Goal: Transaction & Acquisition: Purchase product/service

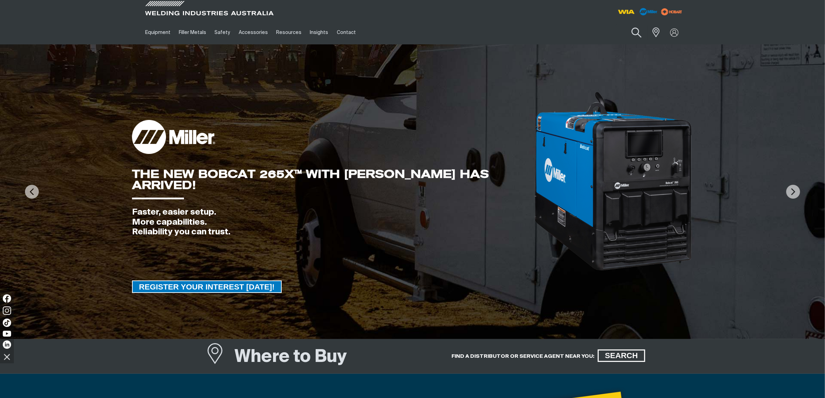
click at [633, 31] on button "Search products" at bounding box center [636, 33] width 28 height 20
click at [676, 34] on img at bounding box center [674, 32] width 10 height 10
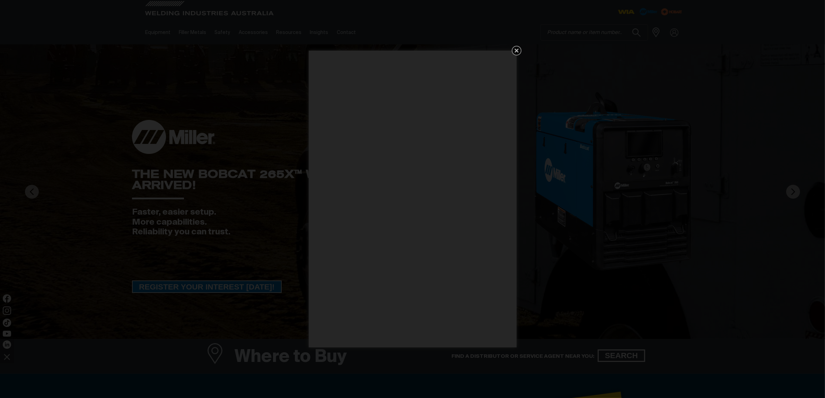
click at [514, 50] on icon "Get 5 WIA Welding Guides Free!" at bounding box center [517, 50] width 8 height 8
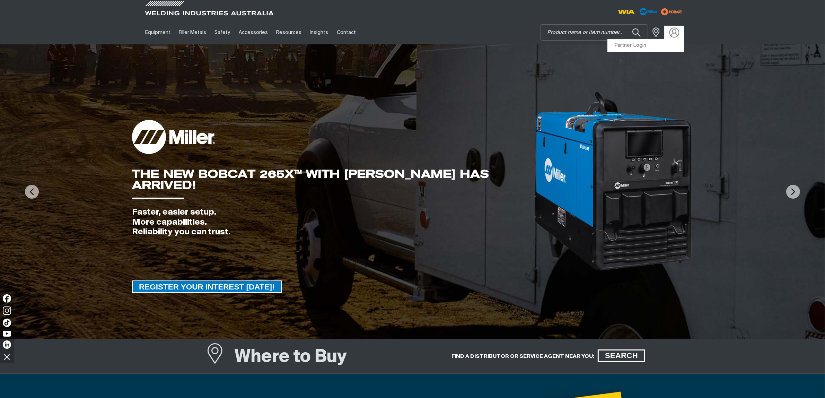
click at [672, 32] on img at bounding box center [674, 32] width 10 height 10
click at [626, 50] on link "Partner Login" at bounding box center [646, 45] width 76 height 13
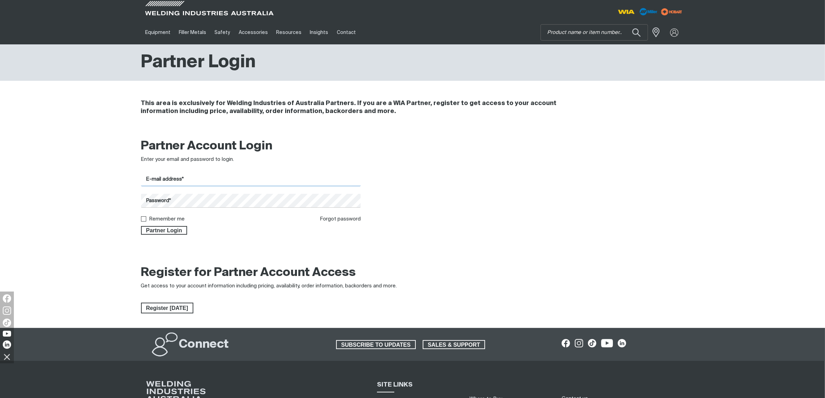
type input "[EMAIL_ADDRESS][DOMAIN_NAME]"
click at [168, 227] on span "Partner Login" at bounding box center [164, 230] width 45 height 9
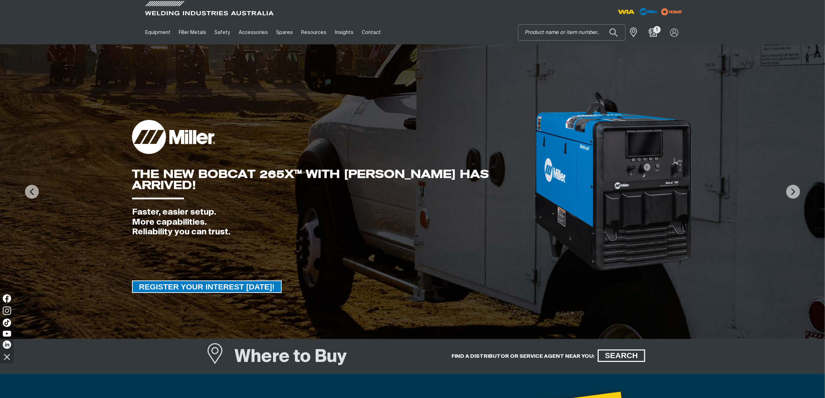
click at [593, 32] on input "Search" at bounding box center [571, 33] width 107 height 16
type input "knob"
click at [602, 24] on button "Search products" at bounding box center [614, 32] width 24 height 16
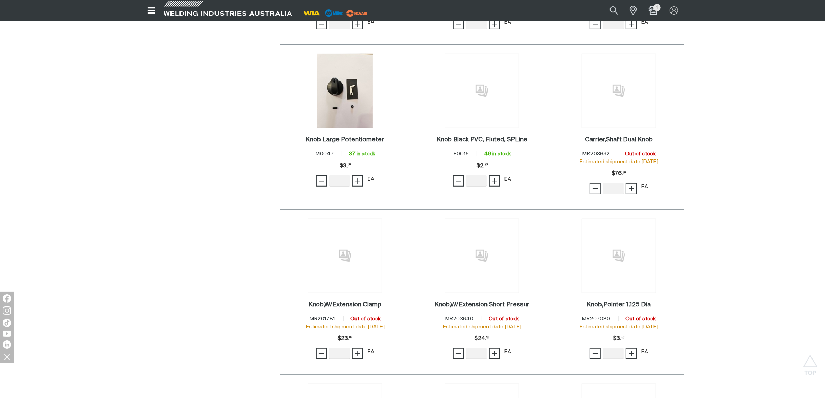
scroll to position [476, 0]
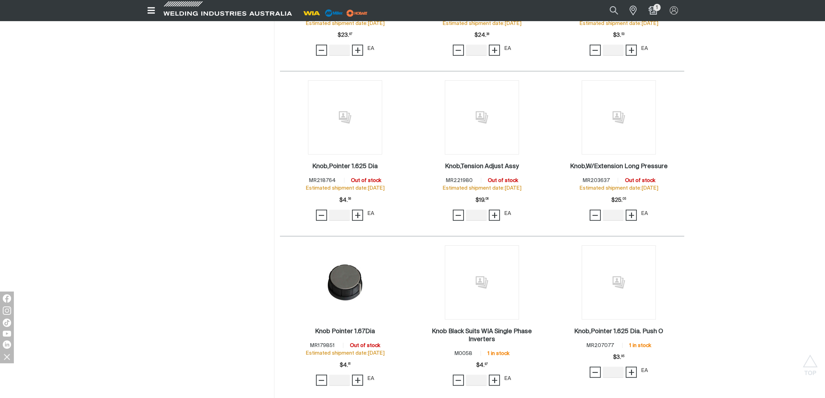
scroll to position [866, 0]
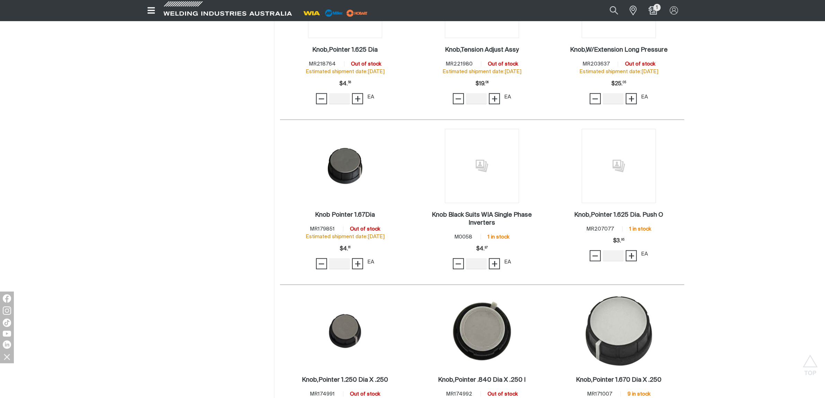
scroll to position [1625, 0]
